Goal: Task Accomplishment & Management: Manage account settings

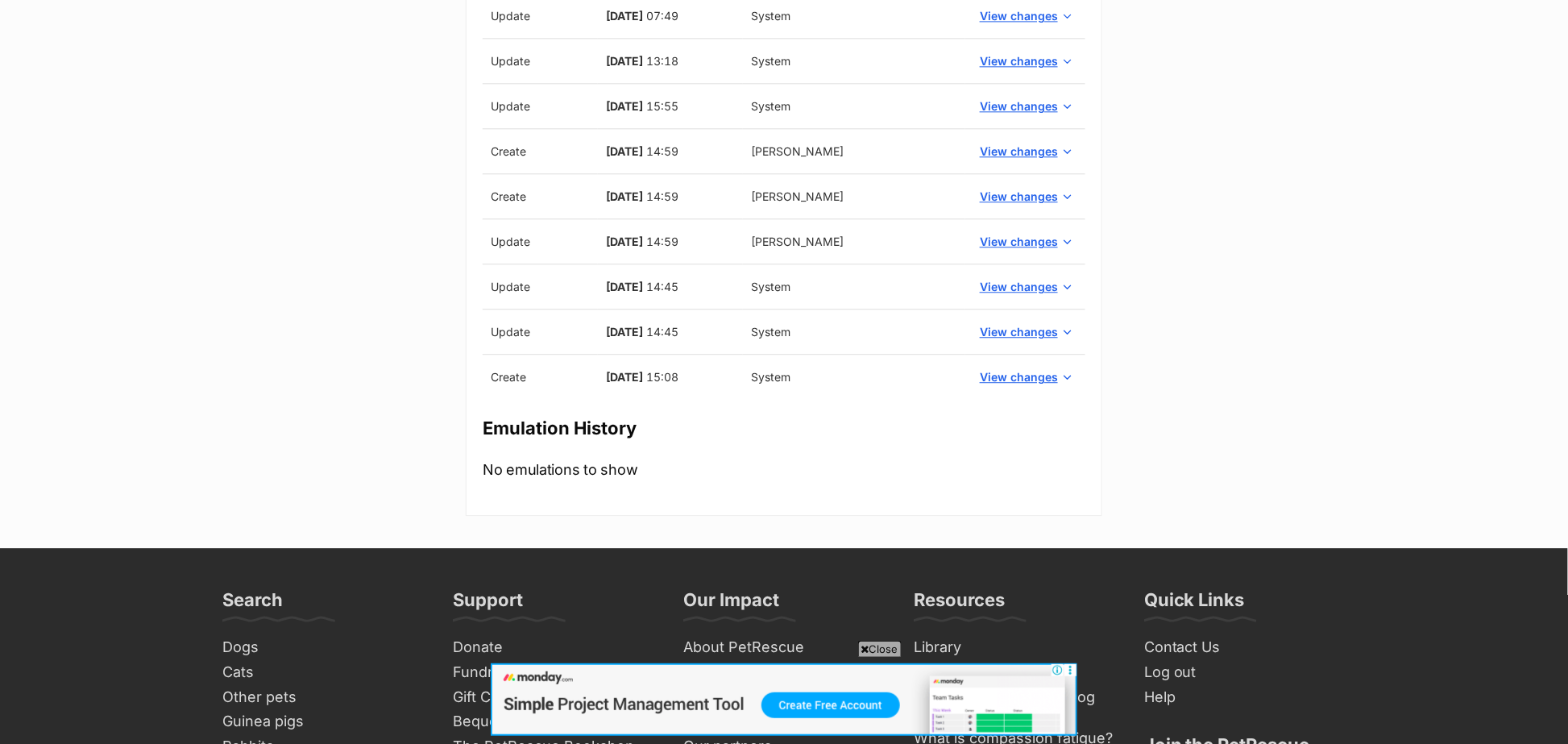
scroll to position [1457, 0]
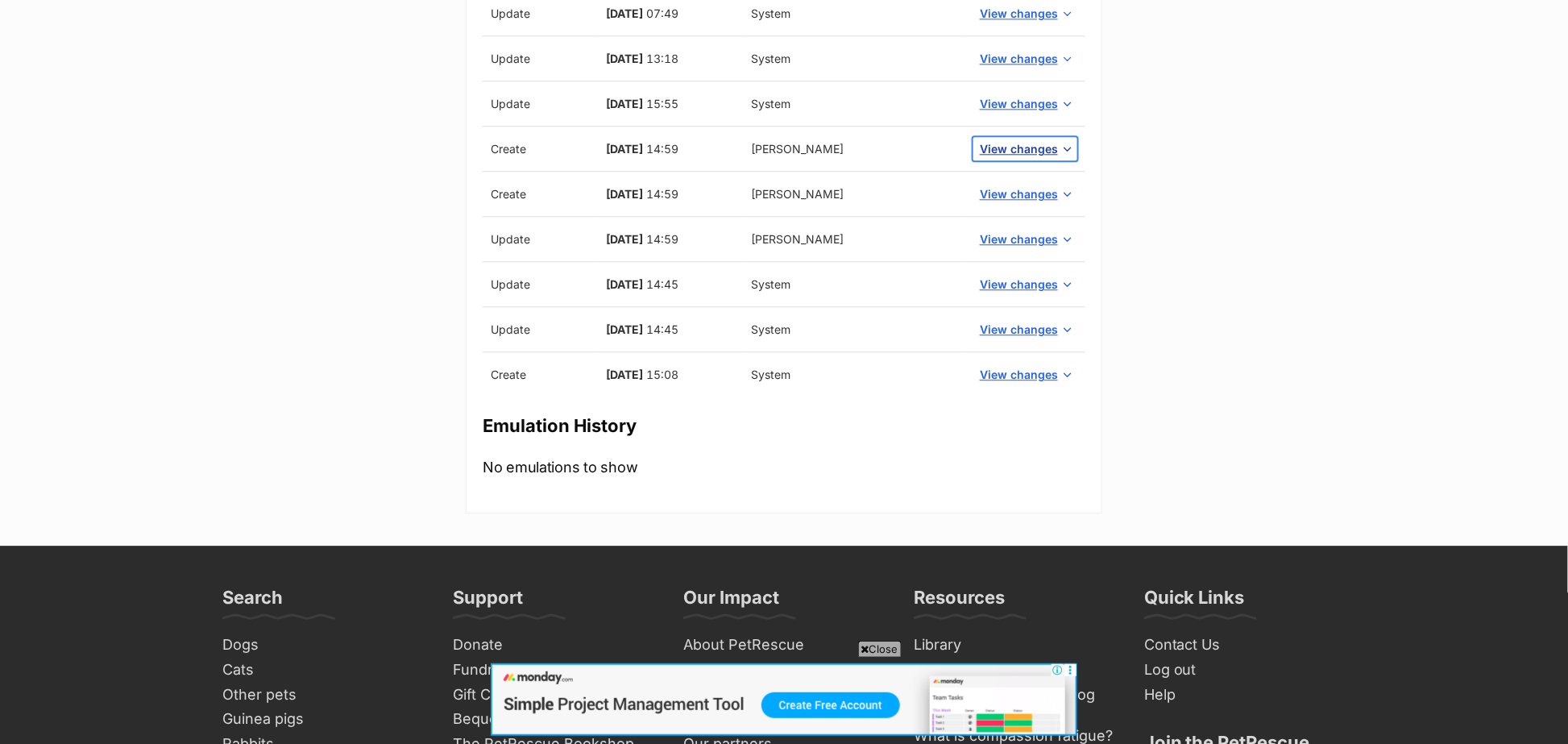
click at [1028, 157] on span "View changes" at bounding box center [1019, 148] width 78 height 17
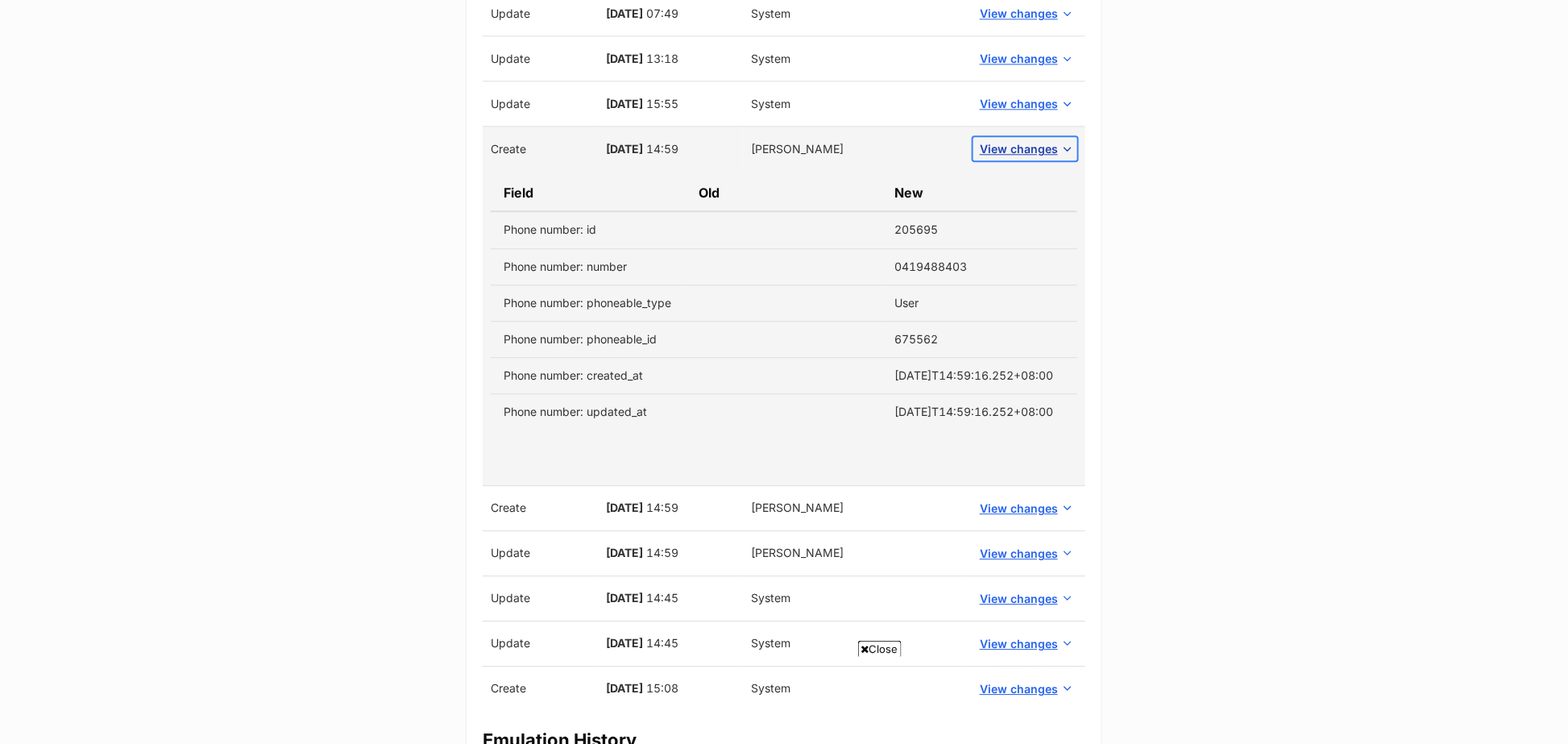
scroll to position [0, 0]
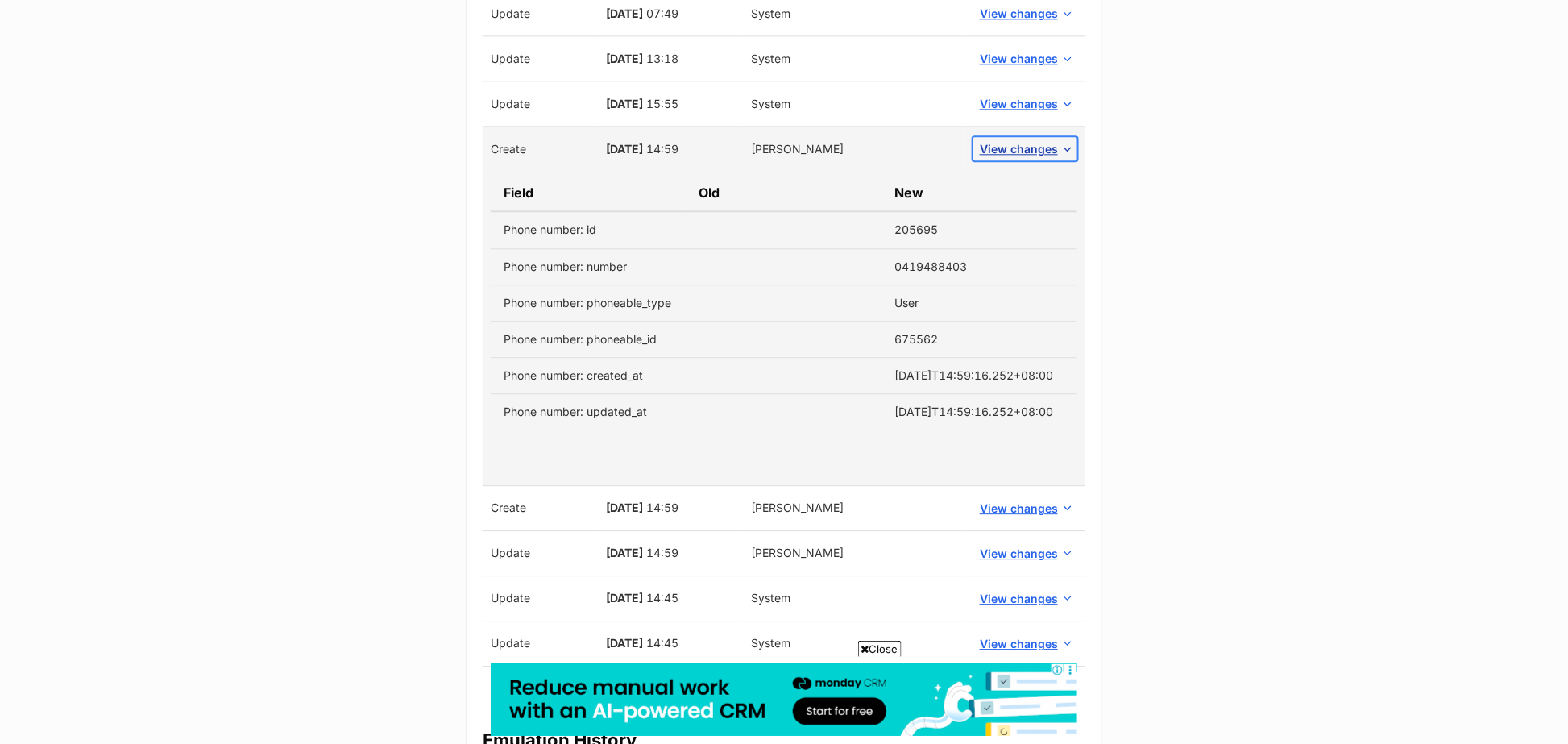
click at [1028, 157] on span "View changes" at bounding box center [1019, 148] width 78 height 17
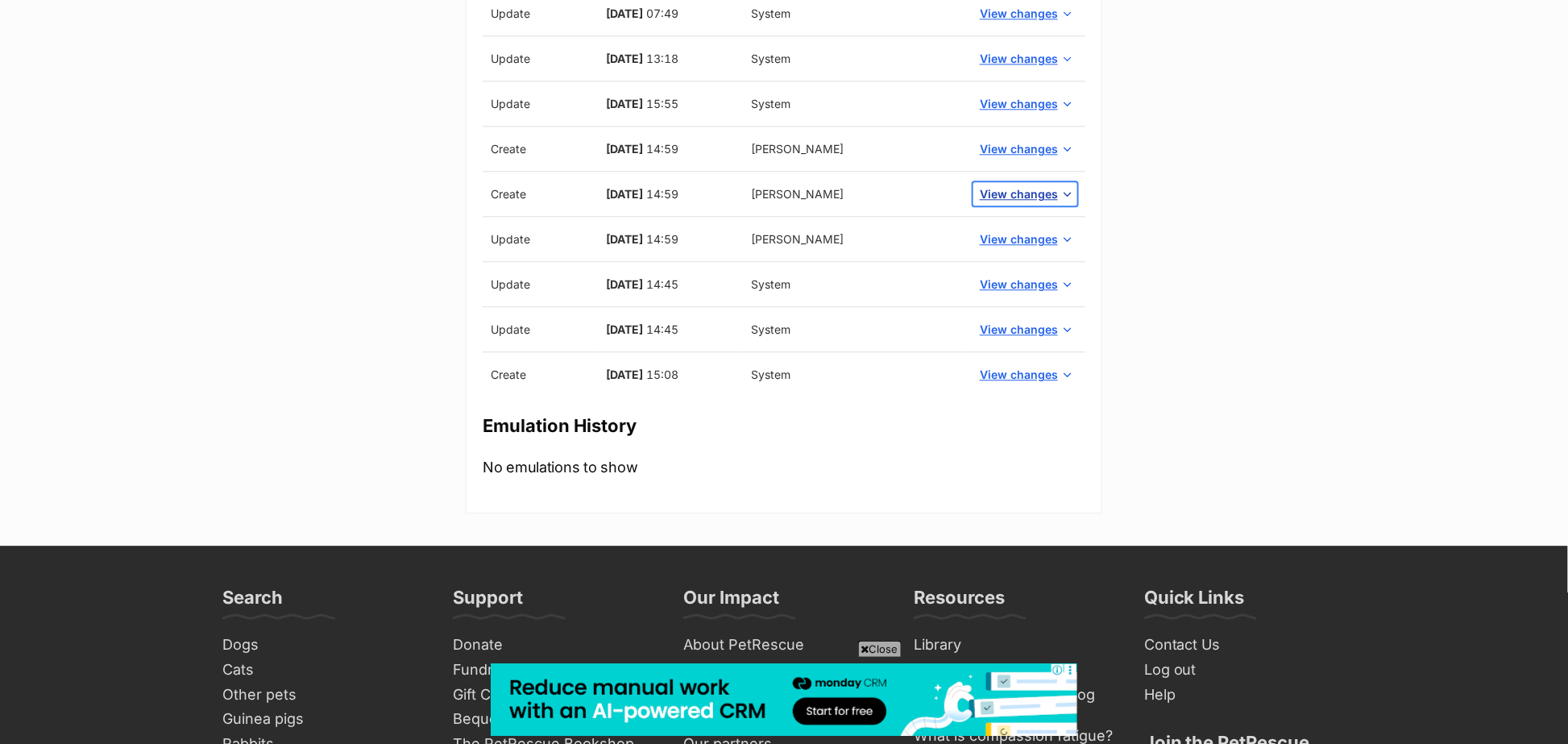
click at [1029, 203] on span "View changes" at bounding box center [1019, 193] width 78 height 17
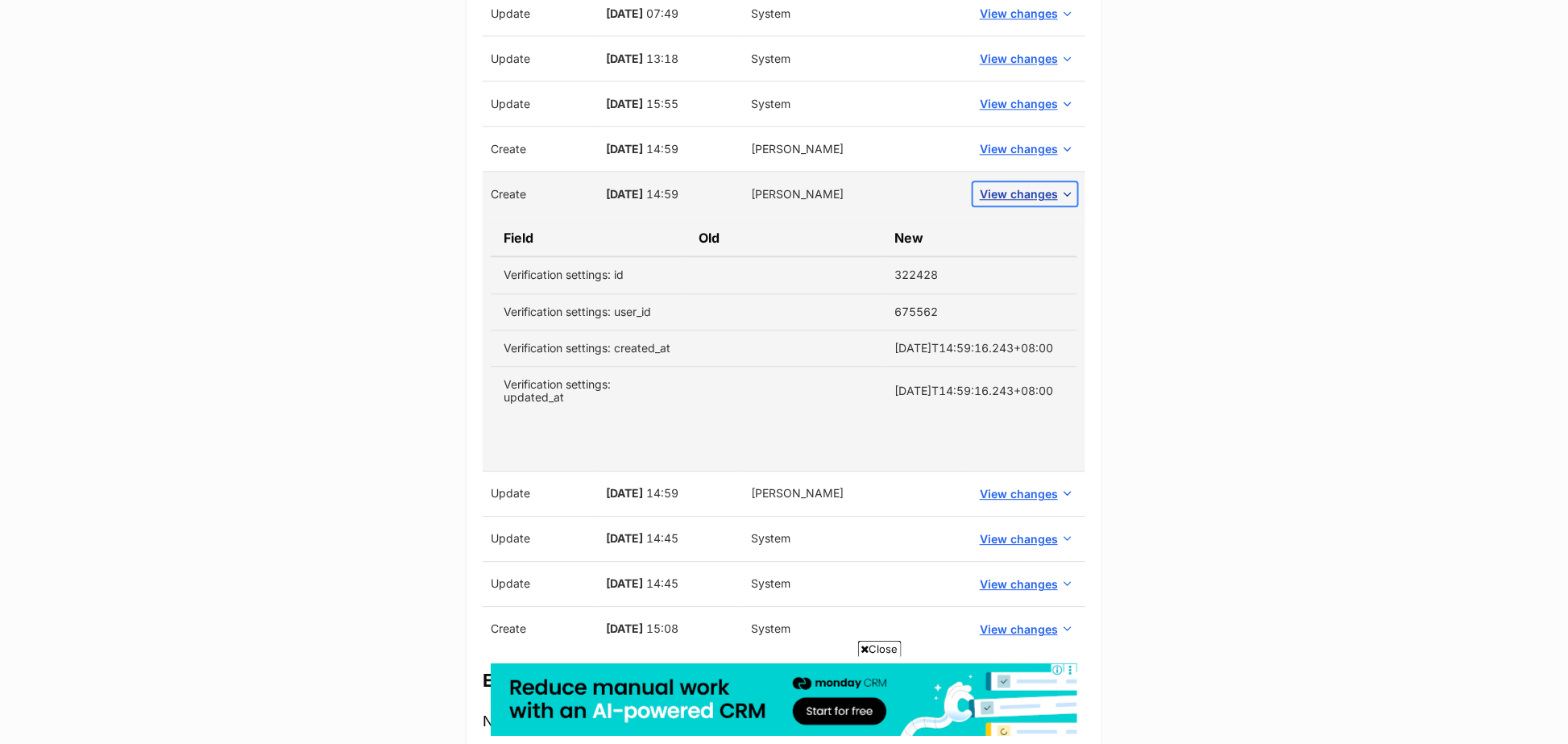
click at [1029, 203] on span "View changes" at bounding box center [1019, 193] width 78 height 17
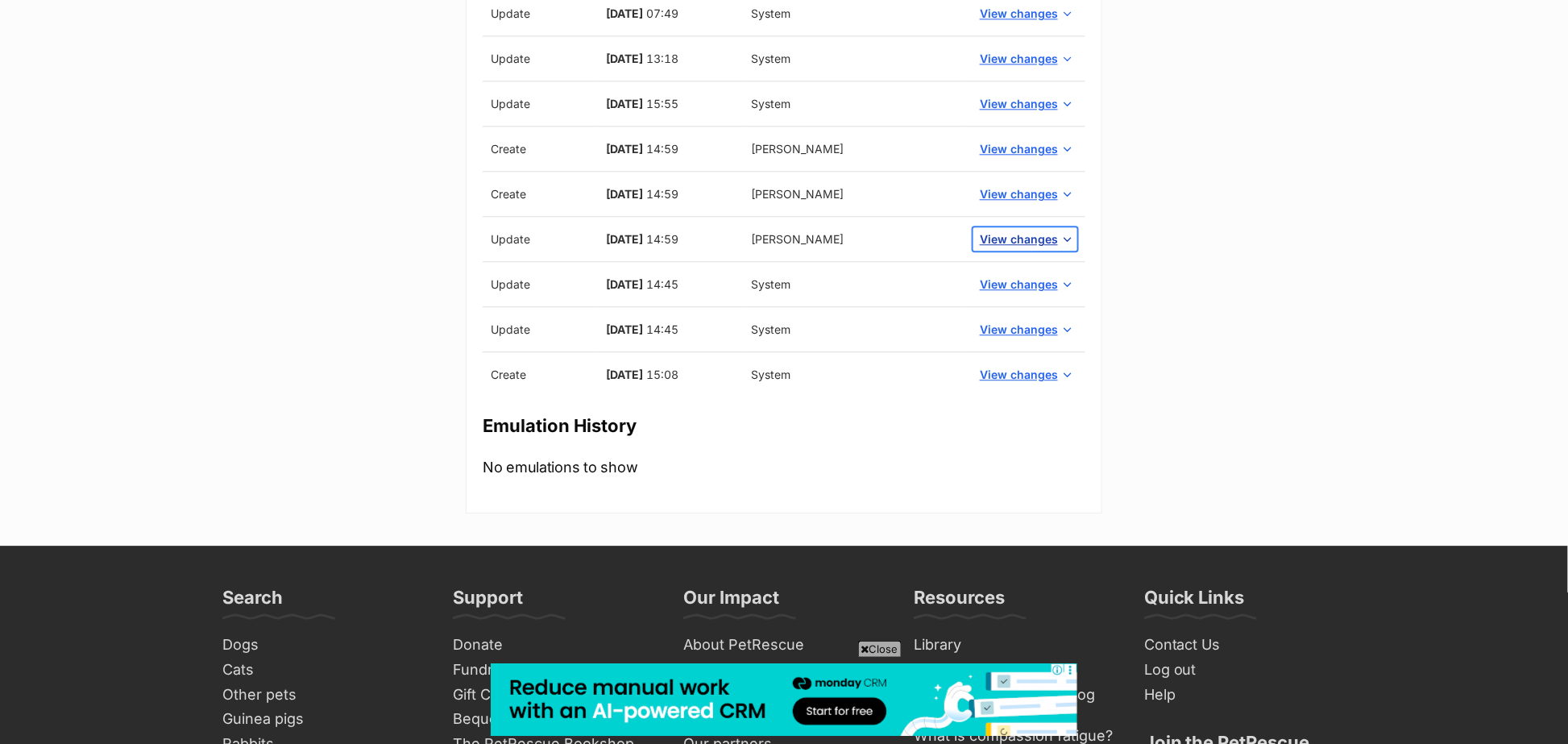
click at [1027, 248] on span "View changes" at bounding box center [1019, 238] width 78 height 17
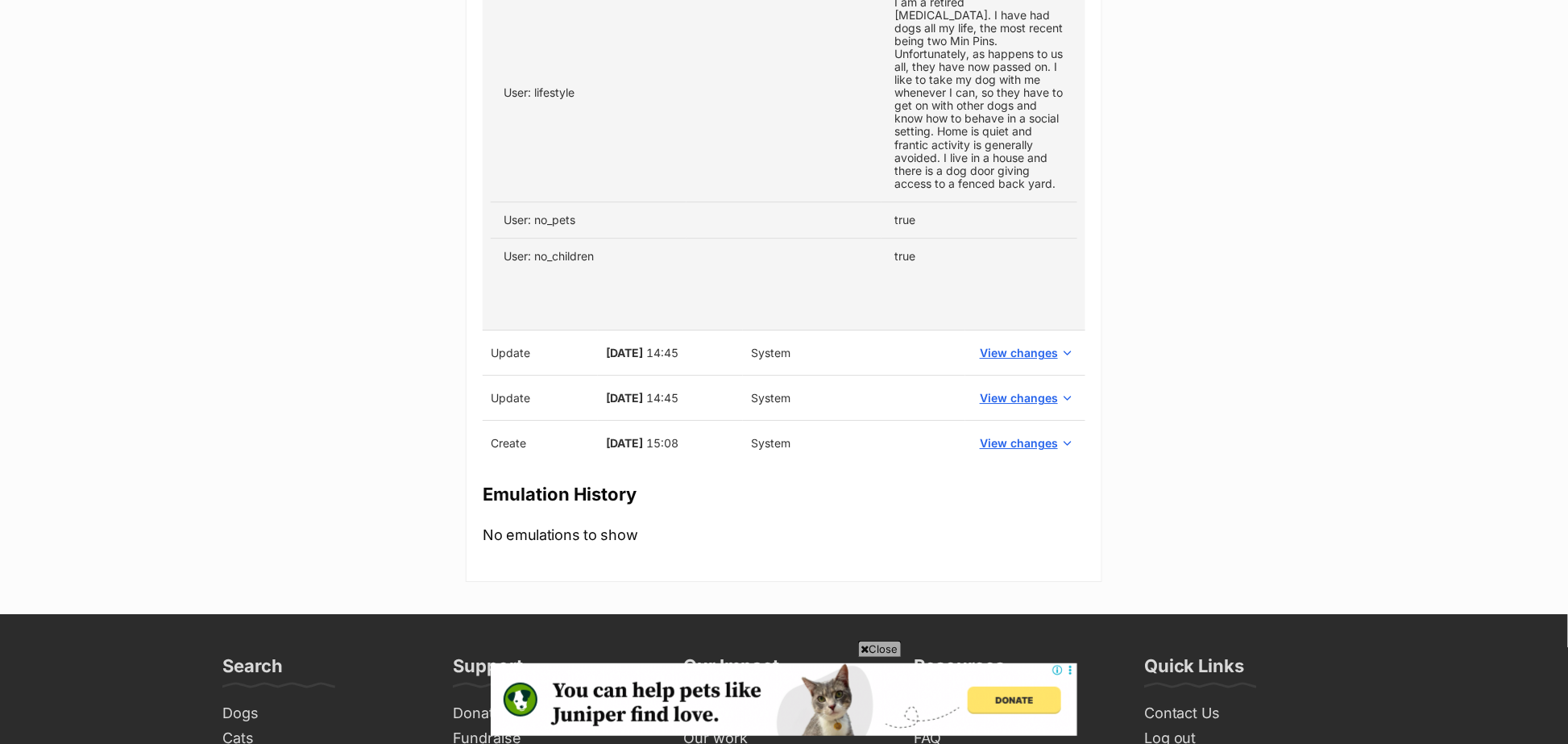
scroll to position [1798, 0]
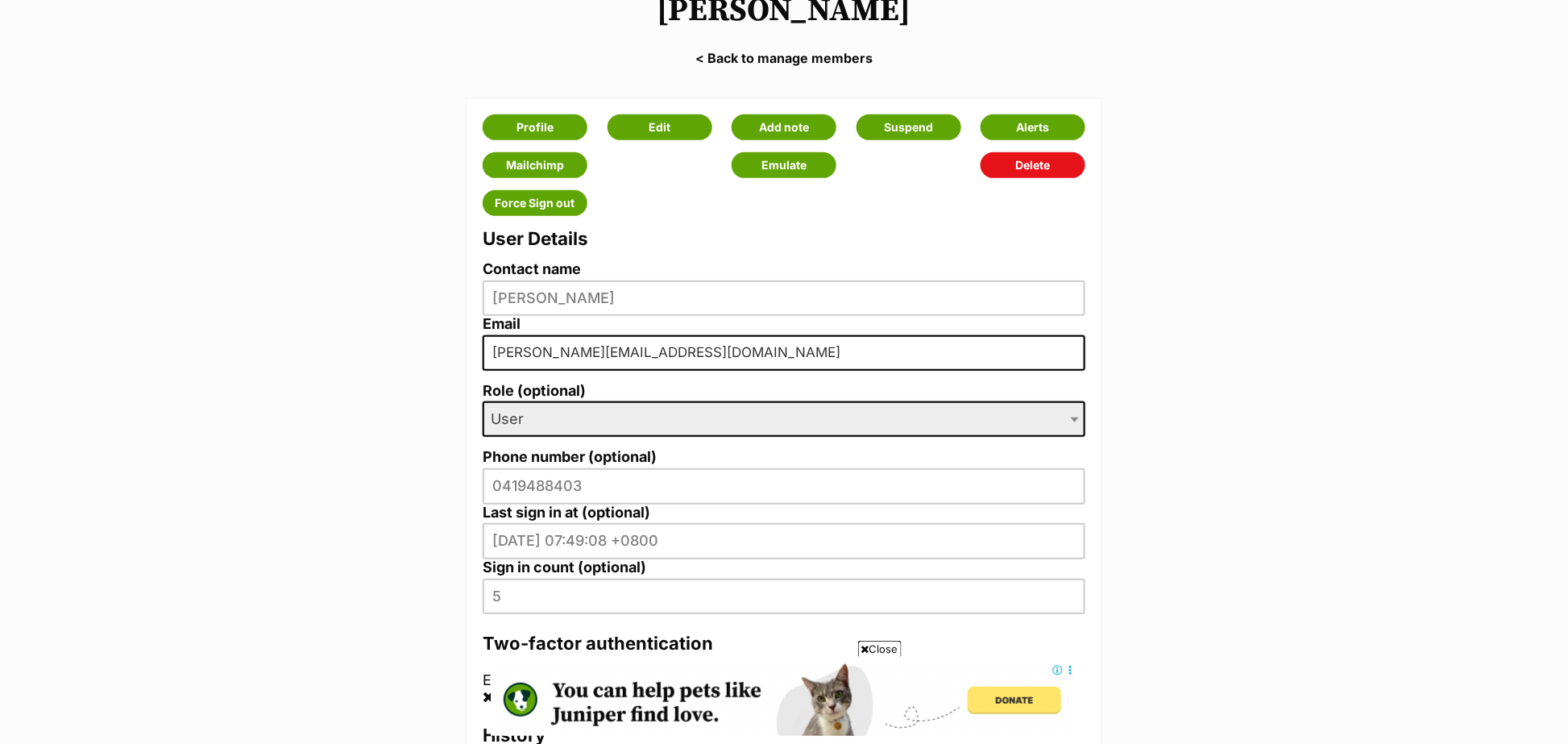
scroll to position [295, 0]
